Goal: Transaction & Acquisition: Purchase product/service

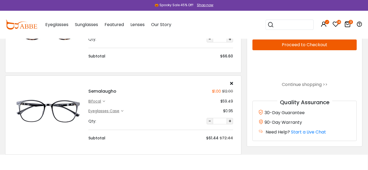
scroll to position [170, 0]
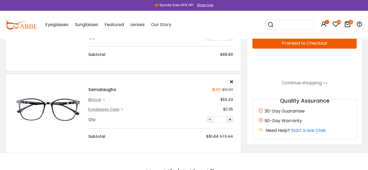
click at [99, 99] on div "bifocal" at bounding box center [95, 100] width 14 height 6
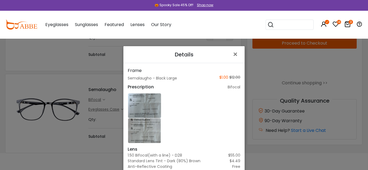
click at [98, 79] on div "Details × Frame Semalaugho - Black Large $1.00 $12.00 Prescription bifocal Lens…" at bounding box center [184, 85] width 368 height 170
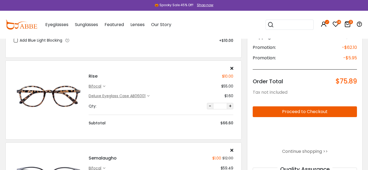
scroll to position [100, 0]
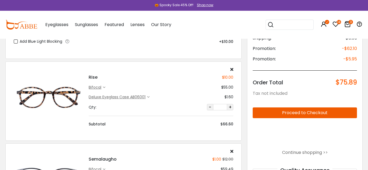
click at [103, 87] on icon at bounding box center [104, 87] width 2 height 2
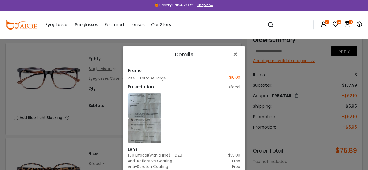
scroll to position [22, 0]
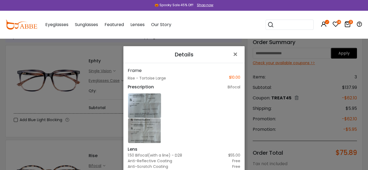
click at [103, 72] on div "Details × Frame Rise - Tortoise Large $10.00 Prescription bifocal Lens 1.50 Bif…" at bounding box center [184, 85] width 368 height 170
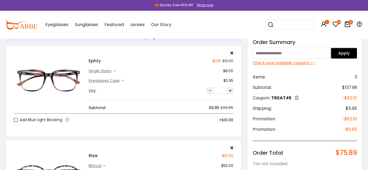
click at [103, 72] on div "single vision" at bounding box center [101, 71] width 24 height 6
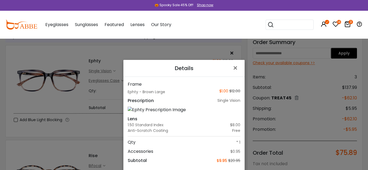
click at [153, 53] on div "Details × Frame Ephty - Brown Large $1.00 $12.00 Prescription single vision Len…" at bounding box center [184, 85] width 368 height 170
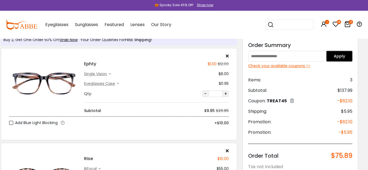
scroll to position [19, 5]
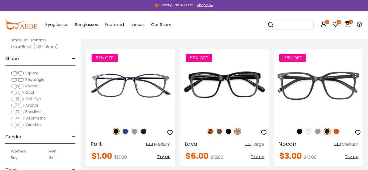
click at [347, 25] on icon at bounding box center [347, 24] width 6 height 6
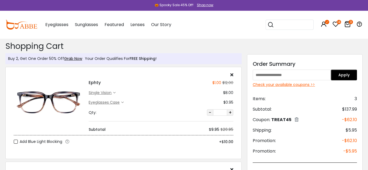
click at [301, 86] on div "Check your available coupons >>" at bounding box center [304, 85] width 104 height 6
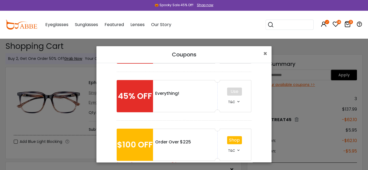
scroll to position [159, 0]
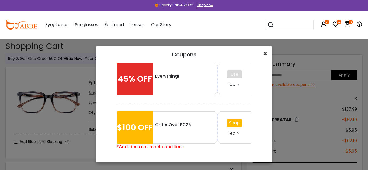
click at [265, 53] on span "×" at bounding box center [265, 53] width 4 height 9
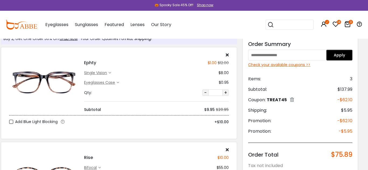
scroll to position [19, 5]
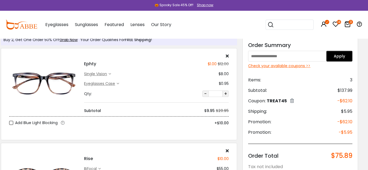
click at [336, 25] on icon at bounding box center [335, 24] width 6 height 6
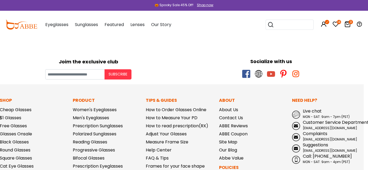
scroll to position [621, 3]
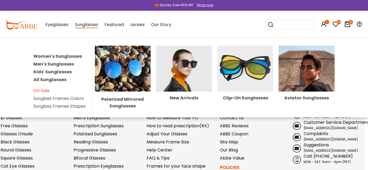
click at [252, 67] on img at bounding box center [245, 69] width 56 height 46
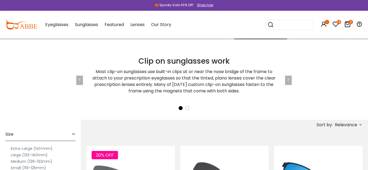
scroll to position [71, 0]
